Goal: Task Accomplishment & Management: Manage account settings

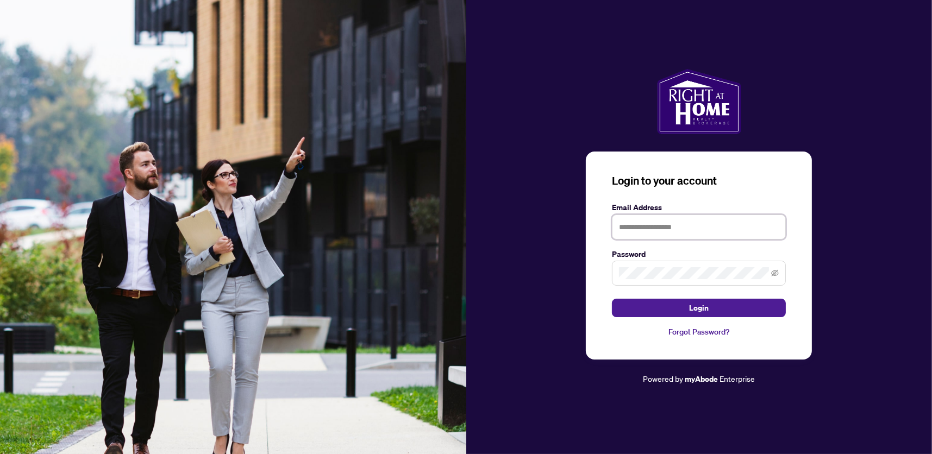
click at [631, 229] on input "text" at bounding box center [699, 227] width 174 height 25
type input "**********"
click at [612, 299] on button "Login" at bounding box center [699, 308] width 174 height 18
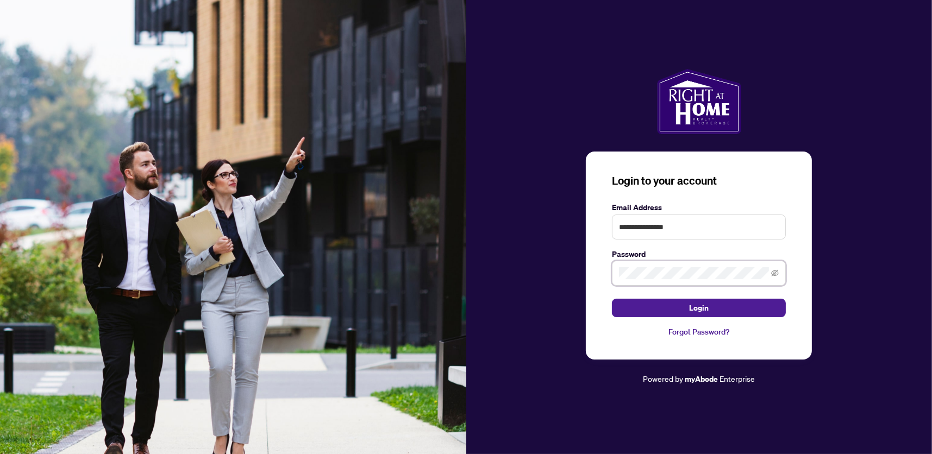
click at [612, 299] on button "Login" at bounding box center [699, 308] width 174 height 18
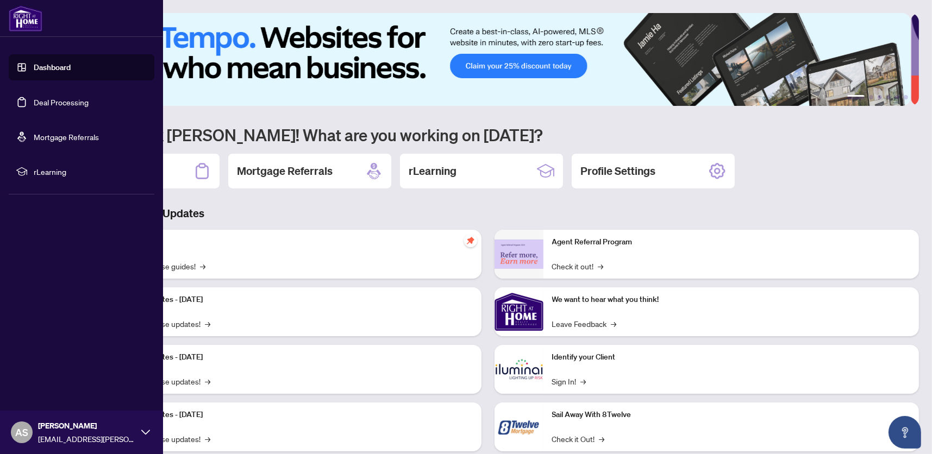
click at [34, 70] on link "Dashboard" at bounding box center [52, 67] width 37 height 10
click at [34, 101] on link "Deal Processing" at bounding box center [61, 102] width 55 height 10
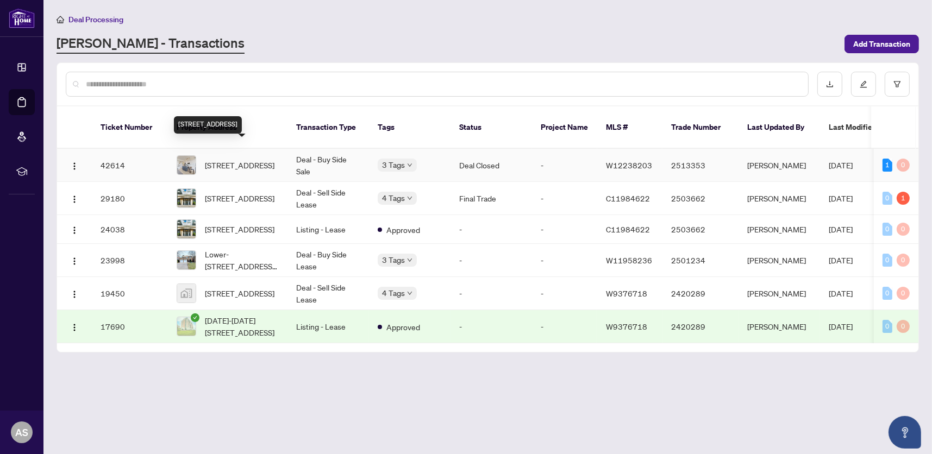
click at [255, 159] on span "[STREET_ADDRESS]" at bounding box center [240, 165] width 70 height 12
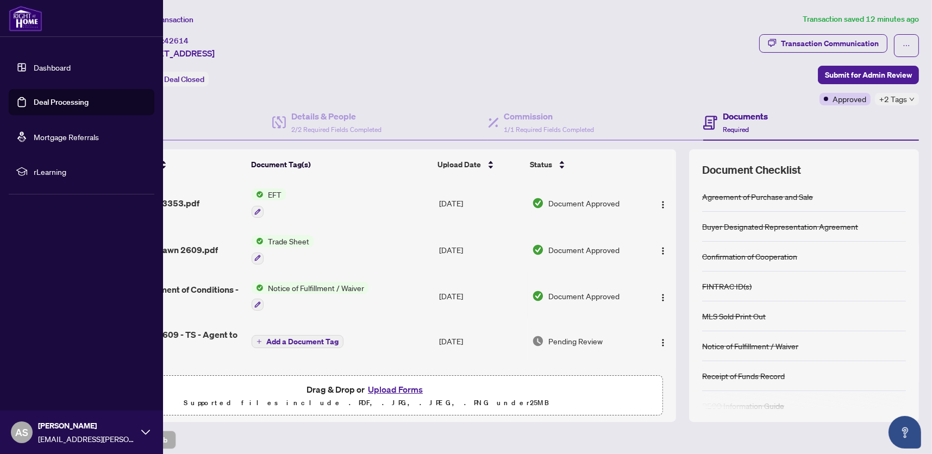
click at [27, 427] on span "AS" at bounding box center [21, 432] width 13 height 15
click at [46, 369] on span "Logout" at bounding box center [44, 367] width 24 height 17
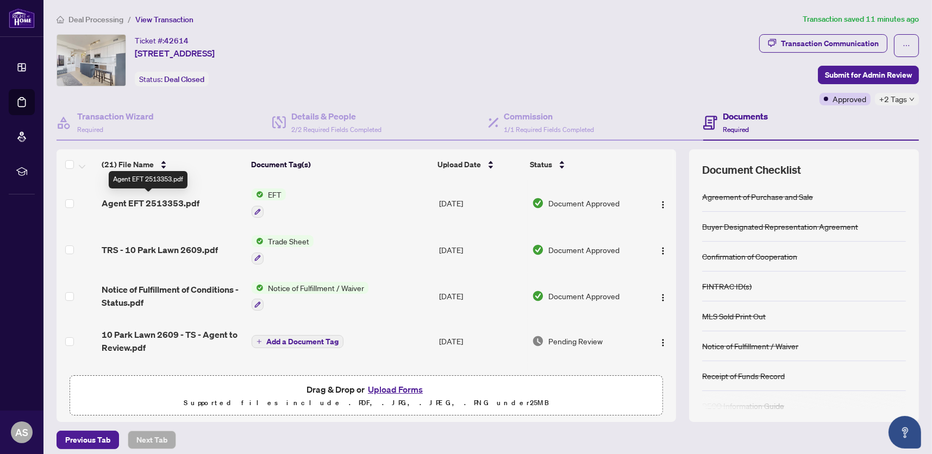
click at [167, 202] on span "Agent EFT 2513353.pdf" at bounding box center [151, 203] width 98 height 13
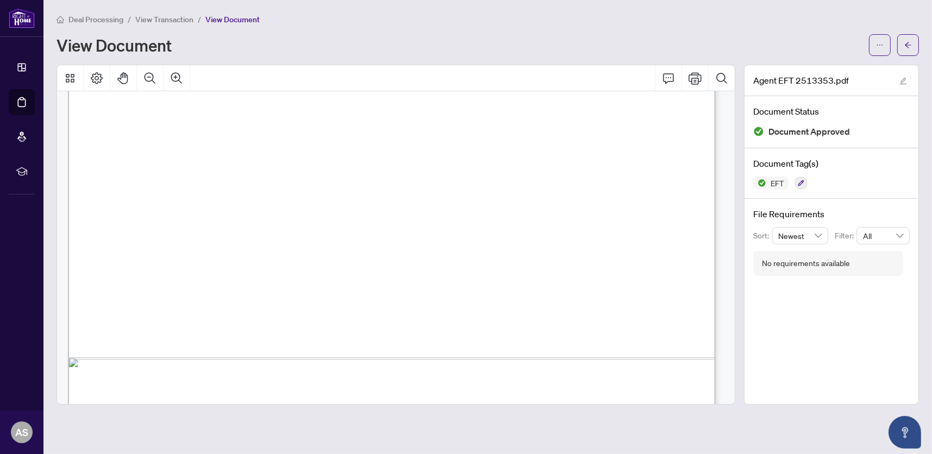
scroll to position [438, 0]
